Goal: Transaction & Acquisition: Purchase product/service

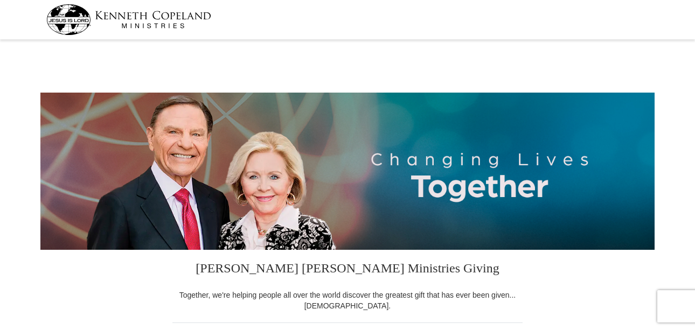
select select "NC"
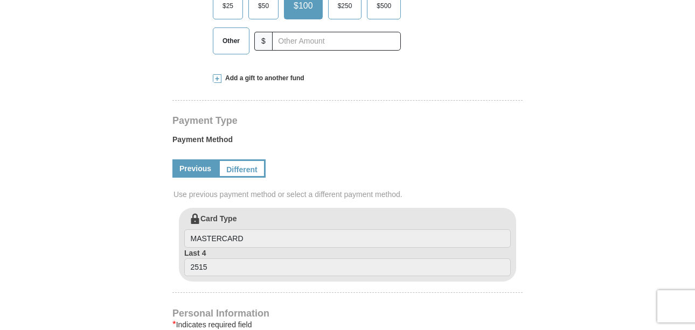
scroll to position [431, 0]
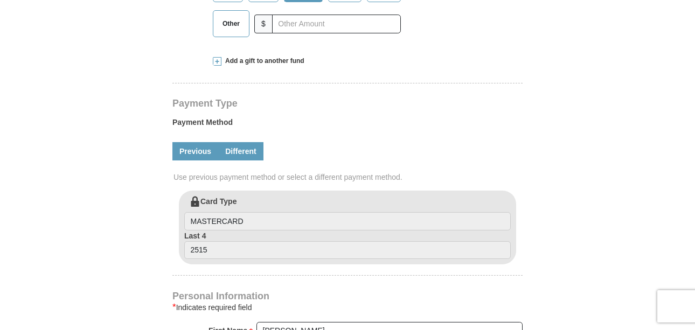
click at [244, 155] on link "Different" at bounding box center [240, 151] width 45 height 18
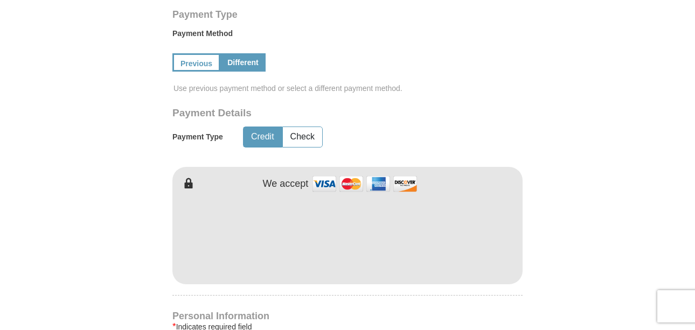
scroll to position [539, 0]
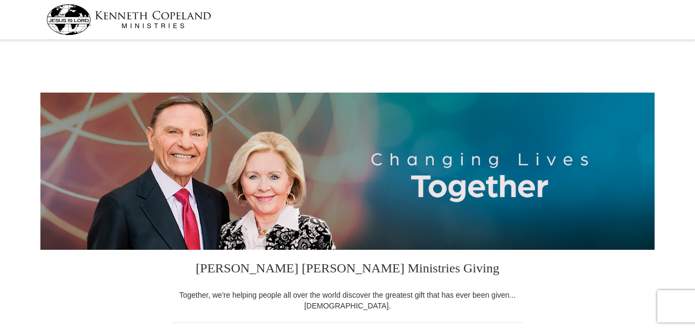
select select "NC"
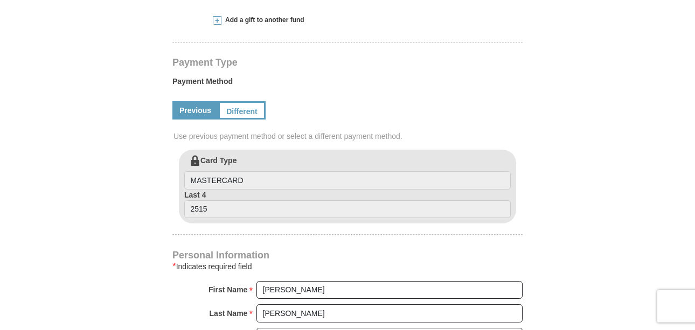
scroll to position [485, 0]
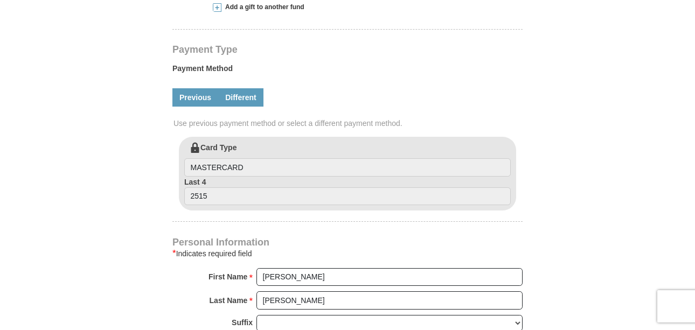
click at [235, 95] on link "Different" at bounding box center [240, 97] width 45 height 18
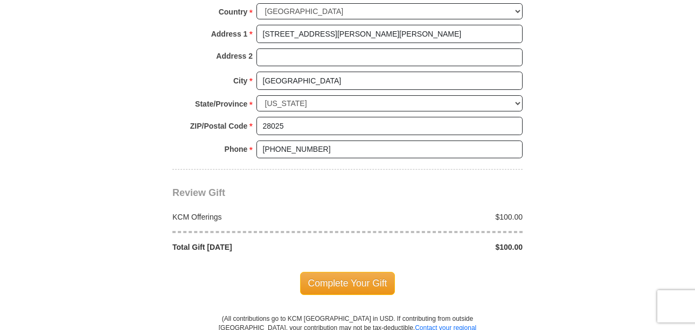
scroll to position [969, 0]
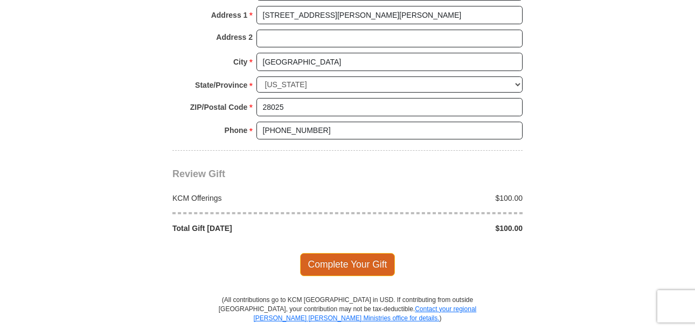
click at [376, 262] on span "Complete Your Gift" at bounding box center [347, 264] width 95 height 23
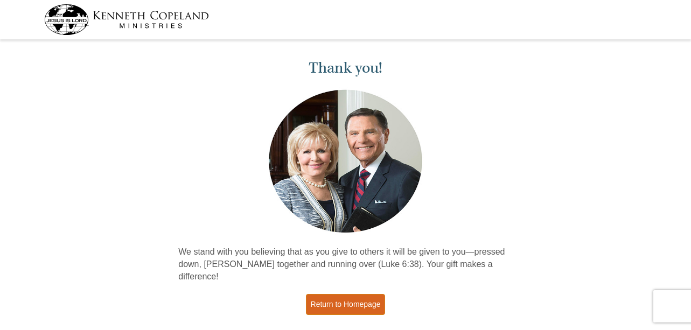
click at [365, 294] on link "Return to Homepage" at bounding box center [346, 304] width 80 height 21
